Goal: Task Accomplishment & Management: Manage account settings

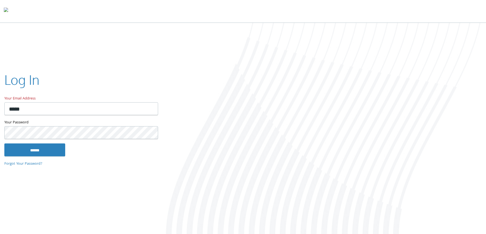
click at [38, 105] on input "*****" at bounding box center [81, 108] width 154 height 13
type input "**********"
click at [27, 150] on input "******" at bounding box center [34, 149] width 61 height 13
